Goal: Use online tool/utility: Utilize a website feature to perform a specific function

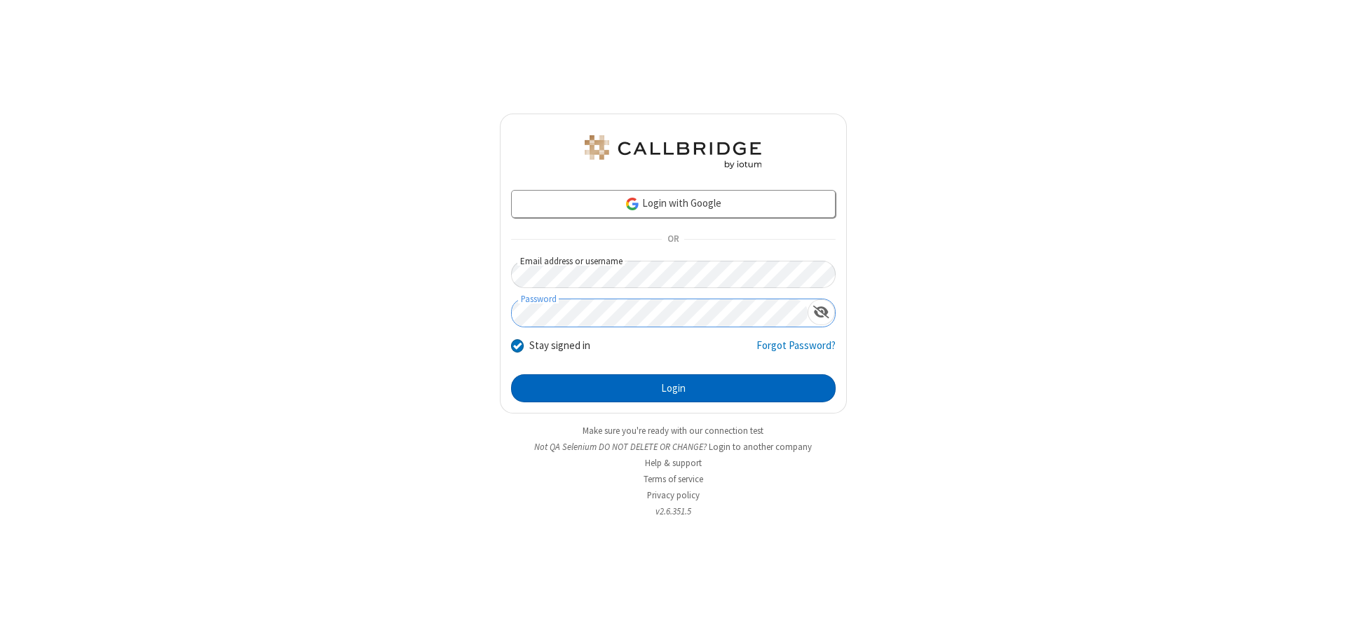
click at [673, 388] on button "Login" at bounding box center [673, 388] width 325 height 28
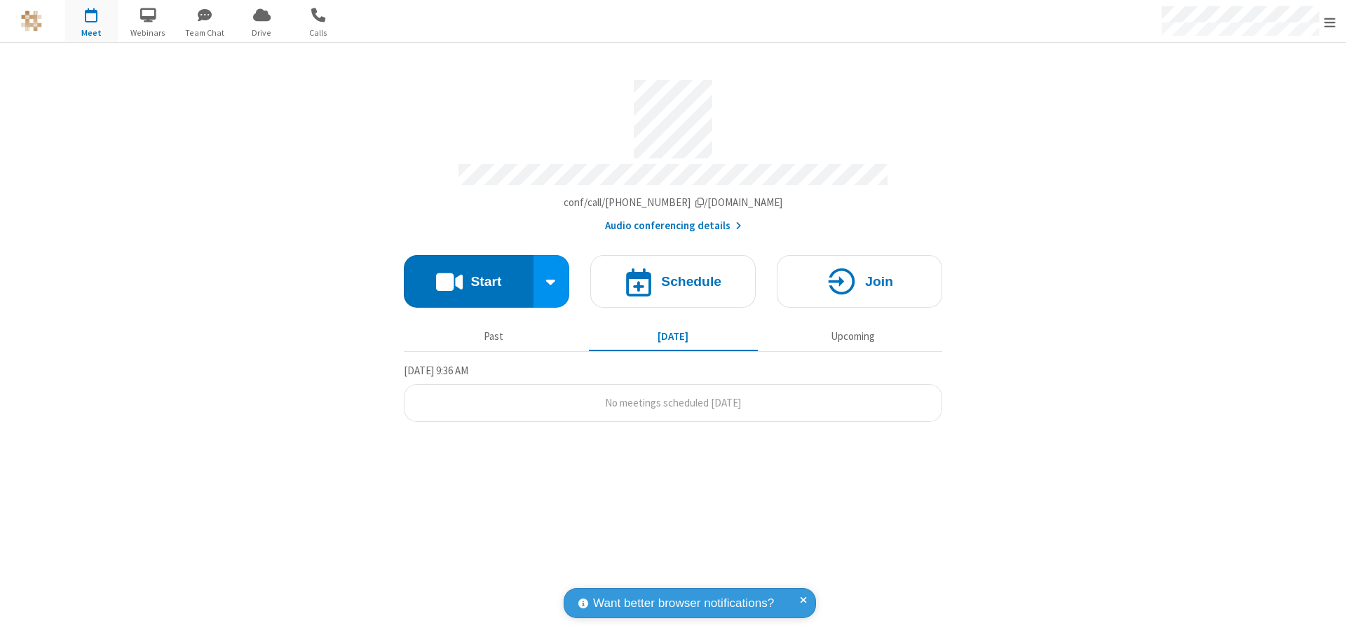
click at [468, 275] on button "Start" at bounding box center [469, 281] width 130 height 53
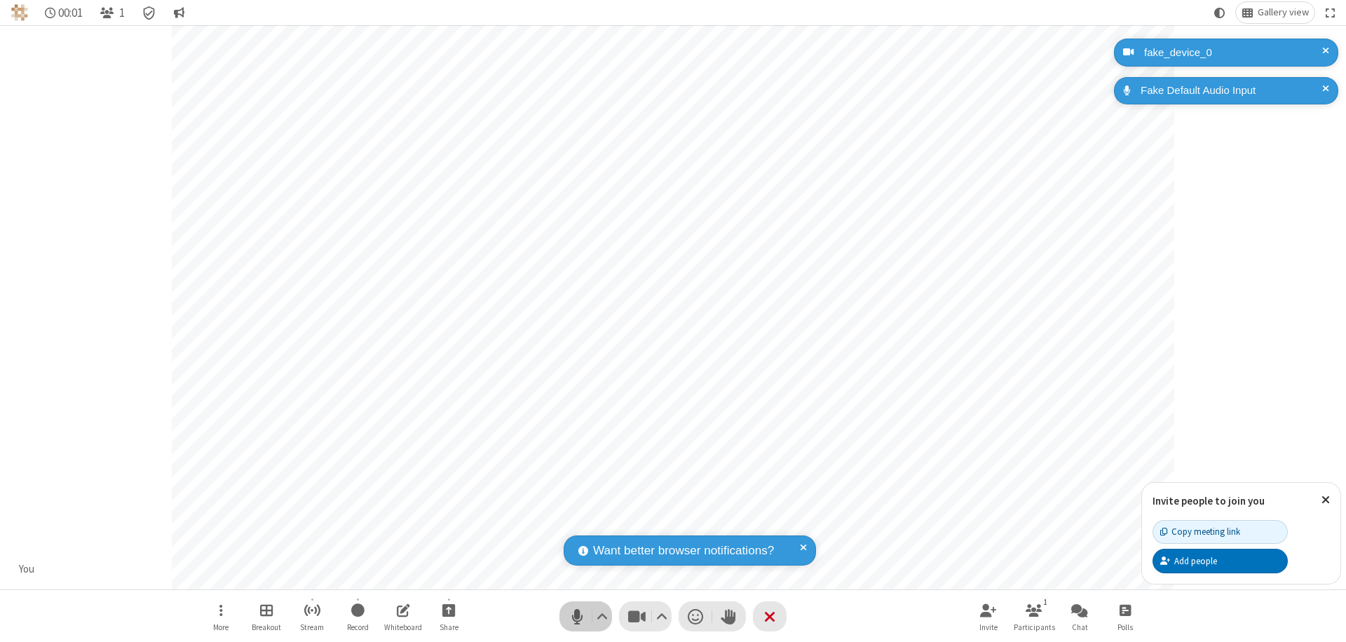
click at [577, 616] on span "Mute (⌘+Shift+A)" at bounding box center [577, 617] width 21 height 20
click at [577, 616] on span "Unmute (⌘+Shift+A)" at bounding box center [577, 617] width 21 height 20
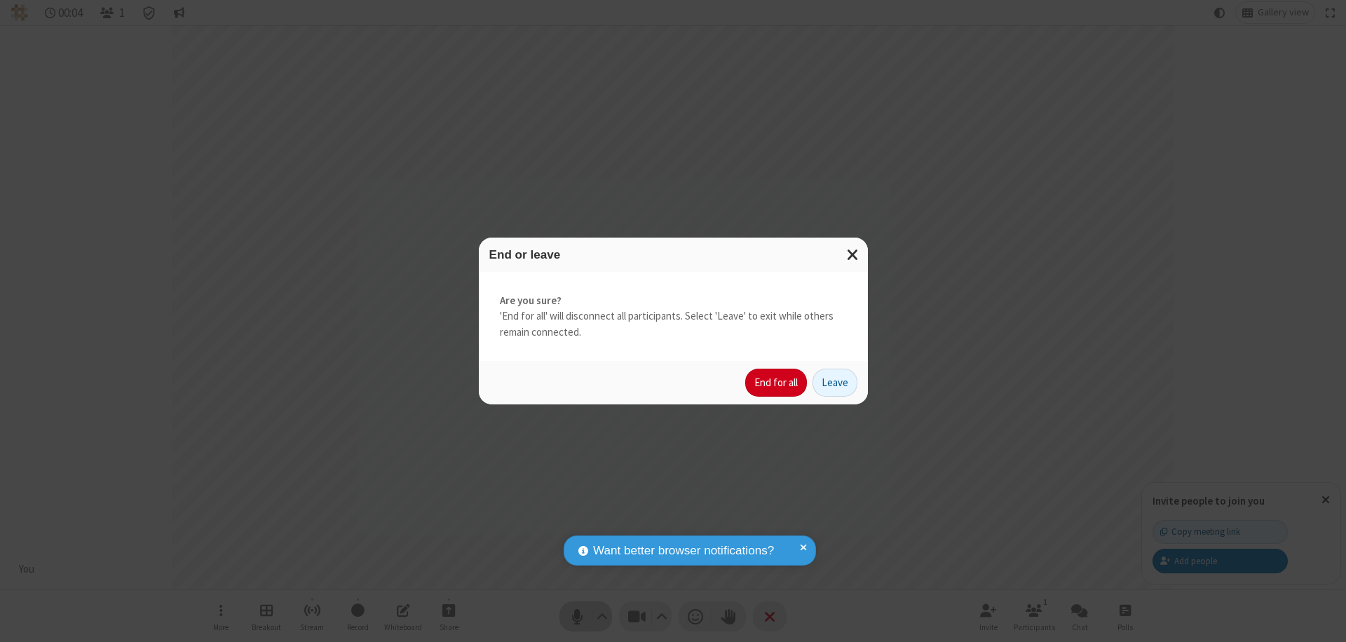
click at [777, 383] on button "End for all" at bounding box center [776, 383] width 62 height 28
